Goal: Find specific page/section: Find specific page/section

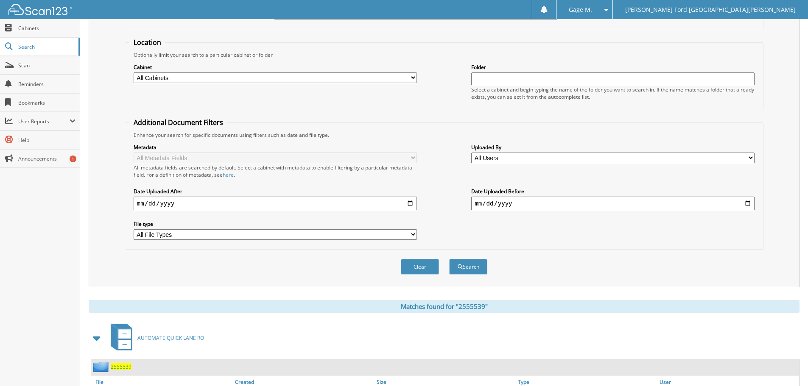
scroll to position [121, 0]
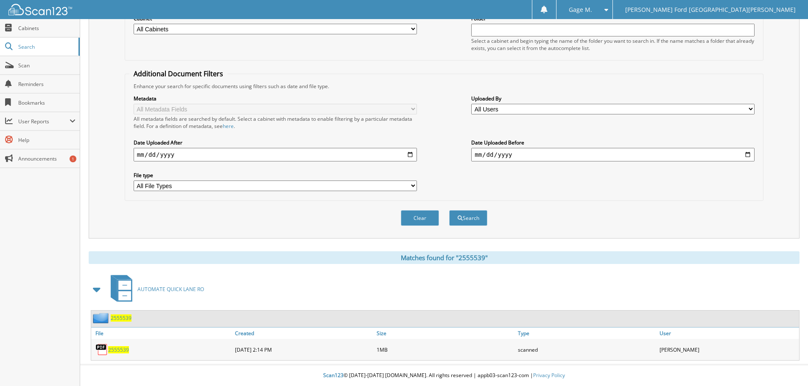
click at [125, 347] on span "2555539" at bounding box center [118, 350] width 21 height 7
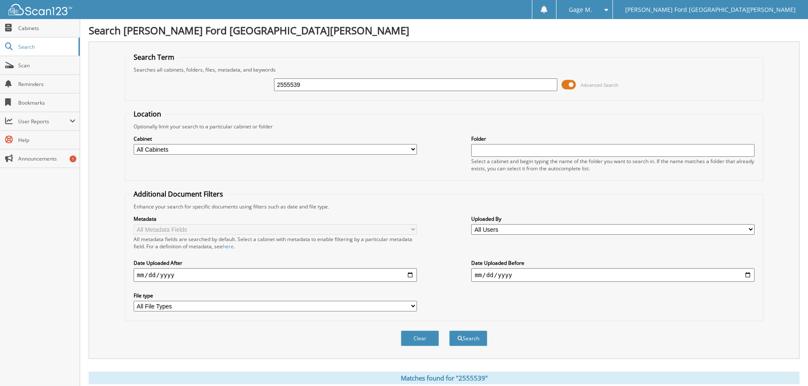
drag, startPoint x: 310, startPoint y: 87, endPoint x: 315, endPoint y: 86, distance: 4.7
click at [310, 87] on input "2555539" at bounding box center [415, 84] width 283 height 13
drag, startPoint x: 315, startPoint y: 86, endPoint x: 287, endPoint y: 95, distance: 29.0
click at [219, 88] on div "2555539 Advanced Search" at bounding box center [444, 84] width 630 height 23
paste input "297"
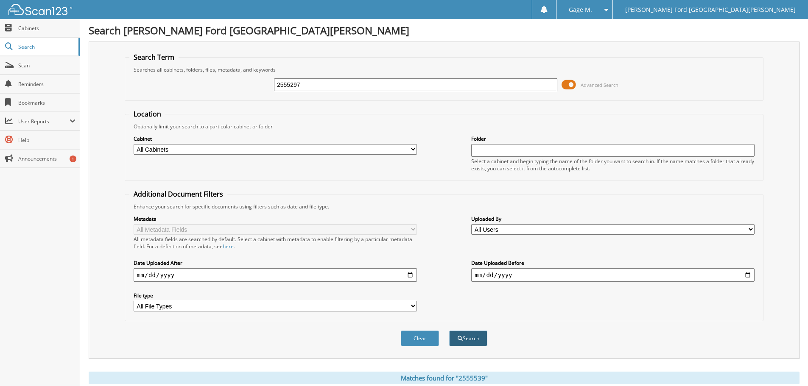
type input "2555297"
click at [470, 344] on button "Search" at bounding box center [468, 339] width 38 height 16
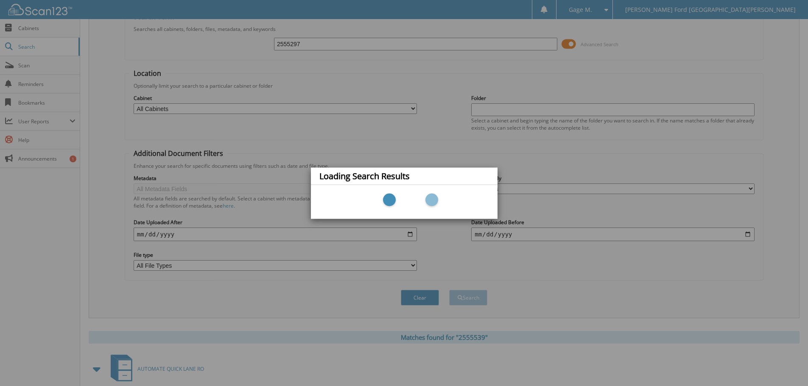
scroll to position [76, 0]
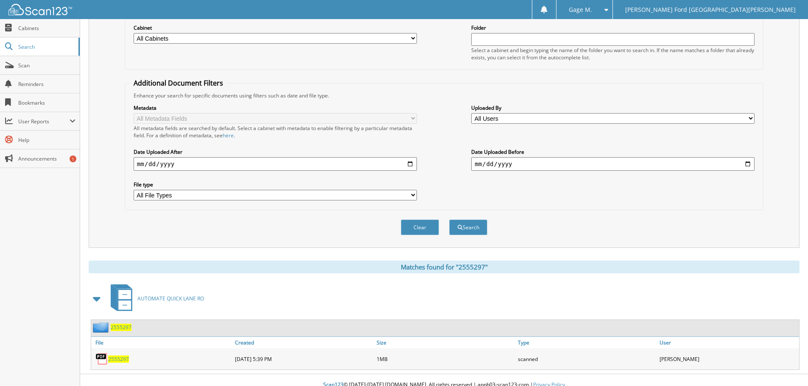
scroll to position [121, 0]
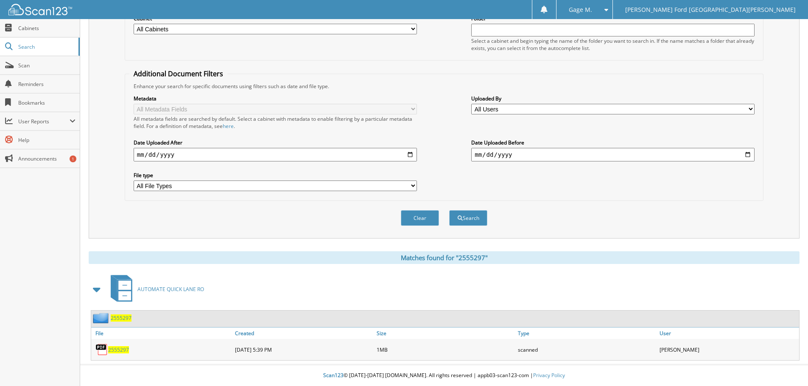
click at [115, 352] on span "2555297" at bounding box center [118, 350] width 21 height 7
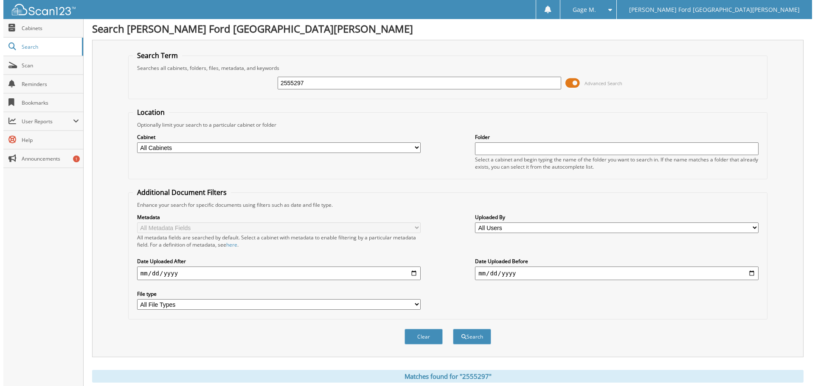
scroll to position [0, 0]
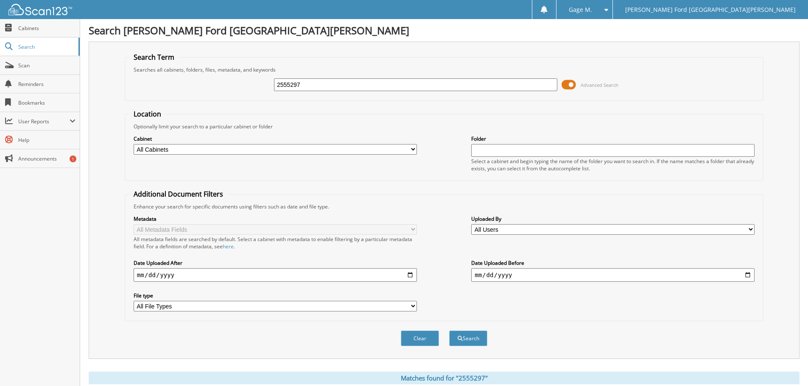
click at [353, 85] on input "2555297" at bounding box center [415, 84] width 283 height 13
drag, startPoint x: 318, startPoint y: 86, endPoint x: 142, endPoint y: 86, distance: 176.1
click at [142, 86] on div "2555297 Advanced Search" at bounding box center [444, 84] width 630 height 23
paste input "4549"
type input "2554549"
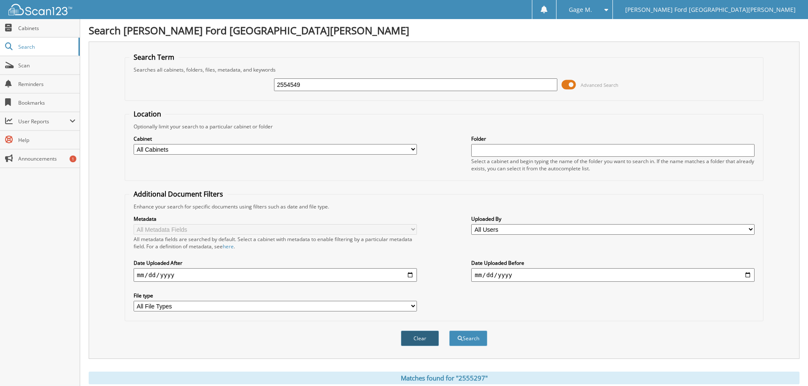
click at [437, 334] on button "Clear" at bounding box center [420, 339] width 38 height 16
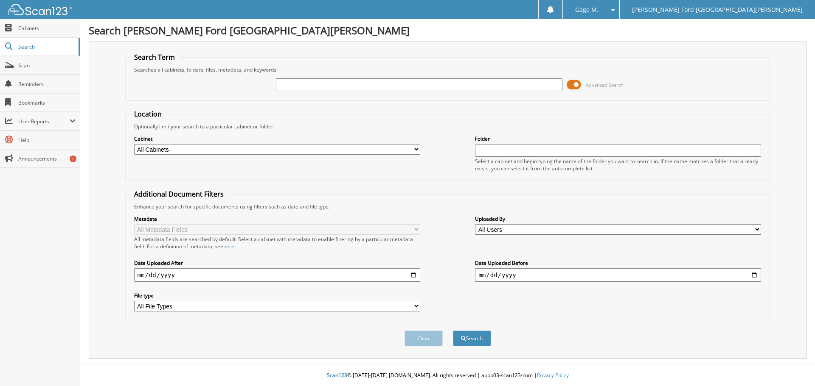
click at [443, 333] on div "Clear Search" at bounding box center [447, 339] width 645 height 34
drag, startPoint x: 375, startPoint y: 83, endPoint x: 378, endPoint y: 90, distance: 7.6
click at [375, 83] on input "text" at bounding box center [419, 84] width 286 height 13
paste input "2554549"
type input "2554549"
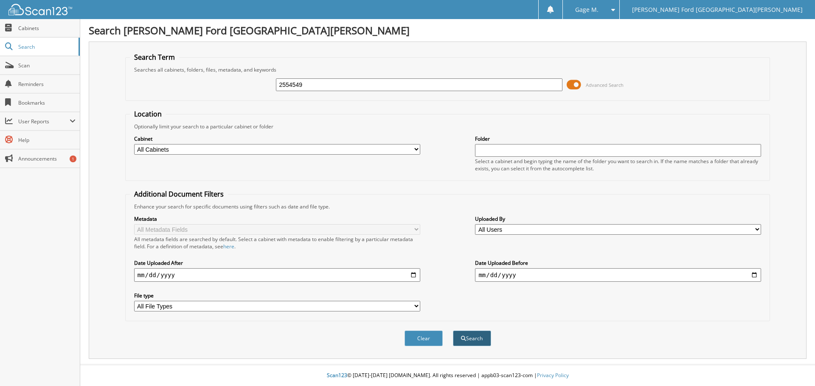
click at [484, 336] on button "Search" at bounding box center [472, 339] width 38 height 16
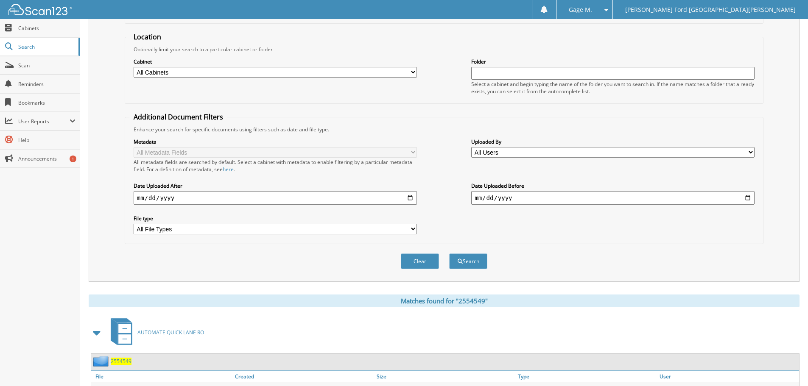
scroll to position [121, 0]
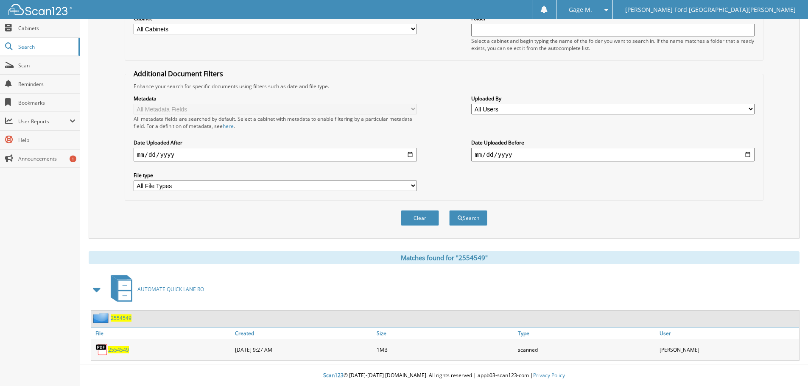
click at [114, 348] on span "2554549" at bounding box center [118, 350] width 21 height 7
